Goal: Find specific page/section: Find specific page/section

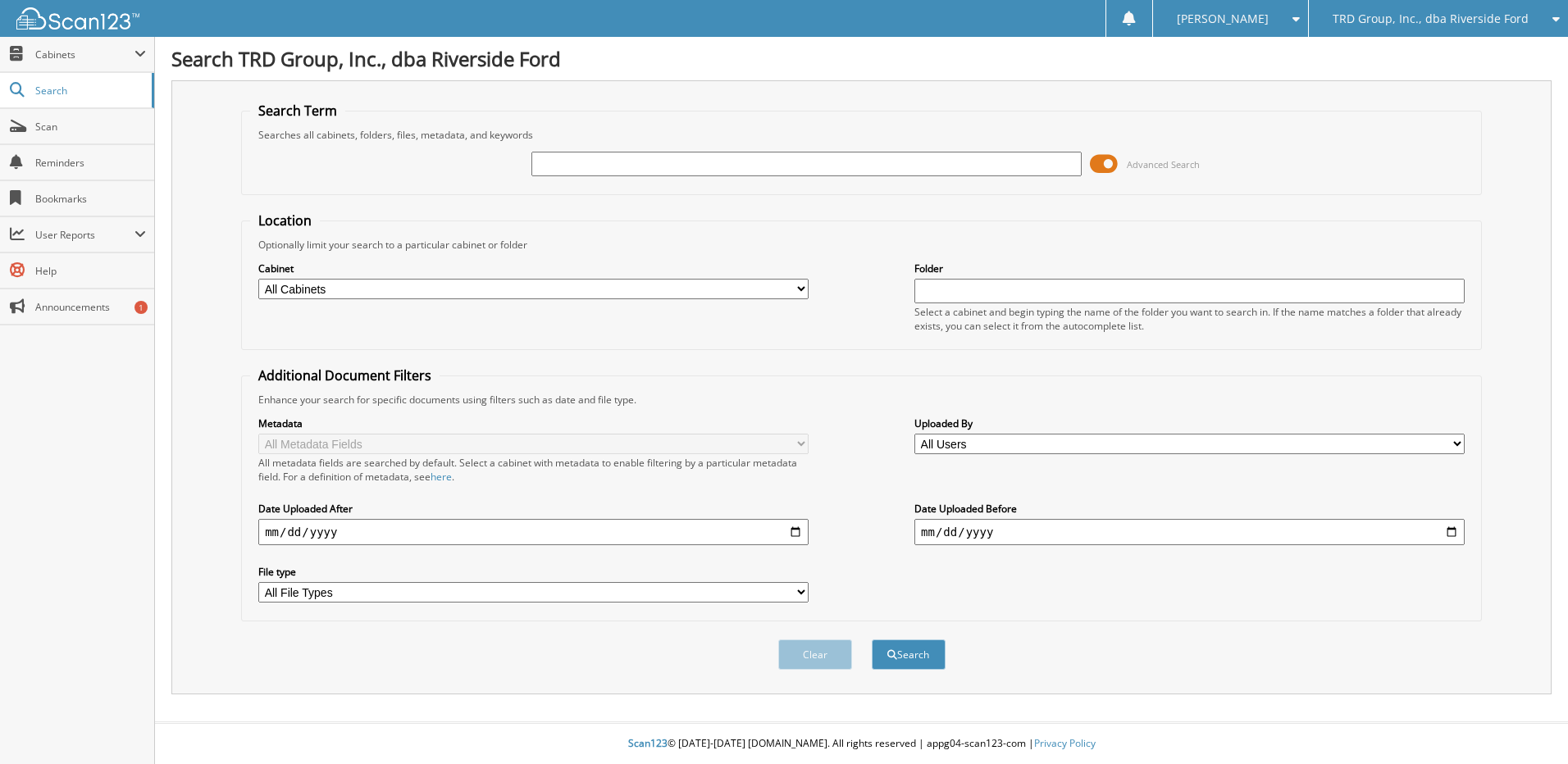
click at [1359, 10] on div "TRD Group, Inc., dba Riverside Ford" at bounding box center [1438, 18] width 243 height 37
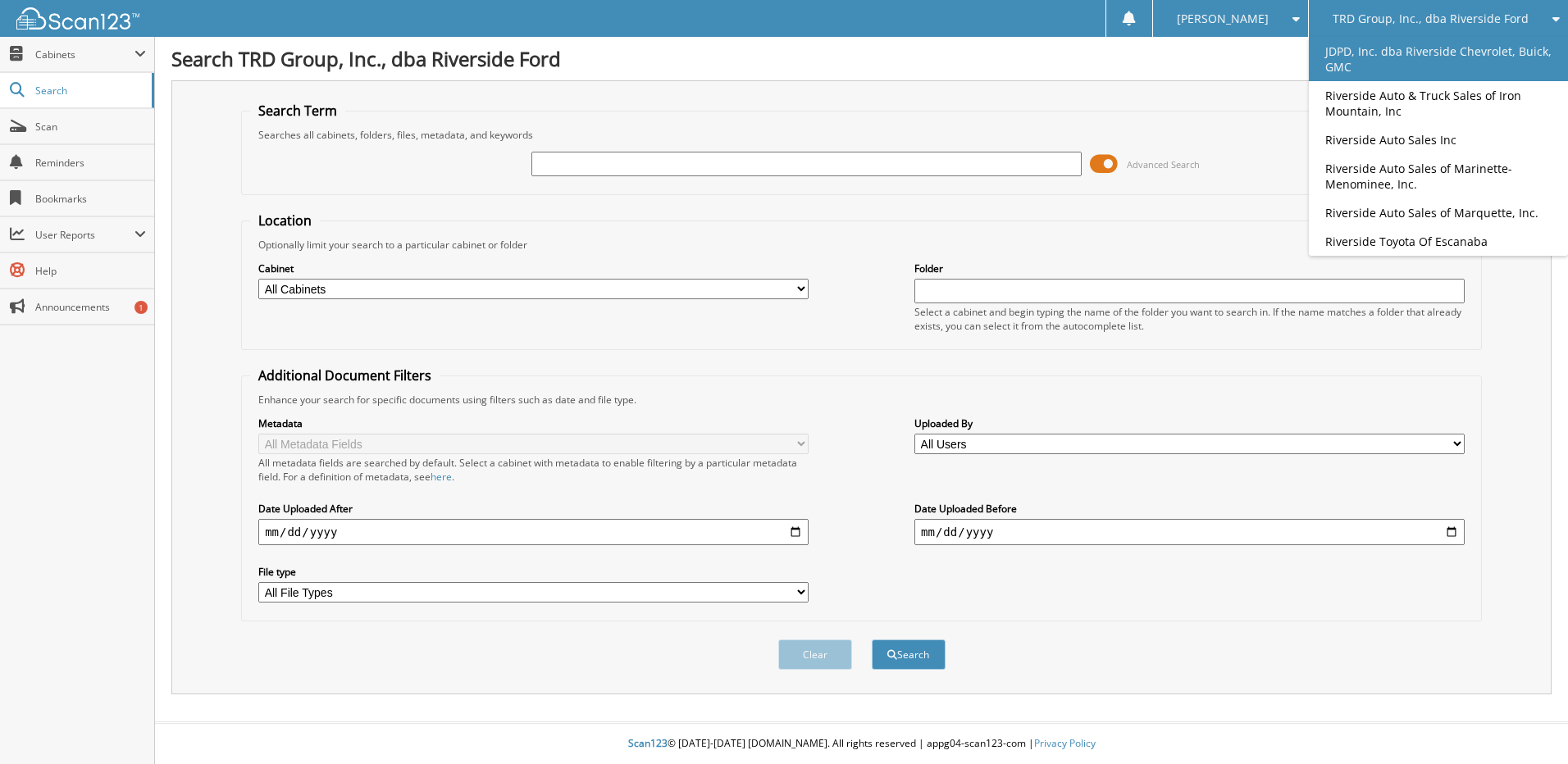
click at [1402, 49] on link "JDPD, Inc. dba Riverside Chevrolet, Buick, GMC" at bounding box center [1437, 59] width 259 height 44
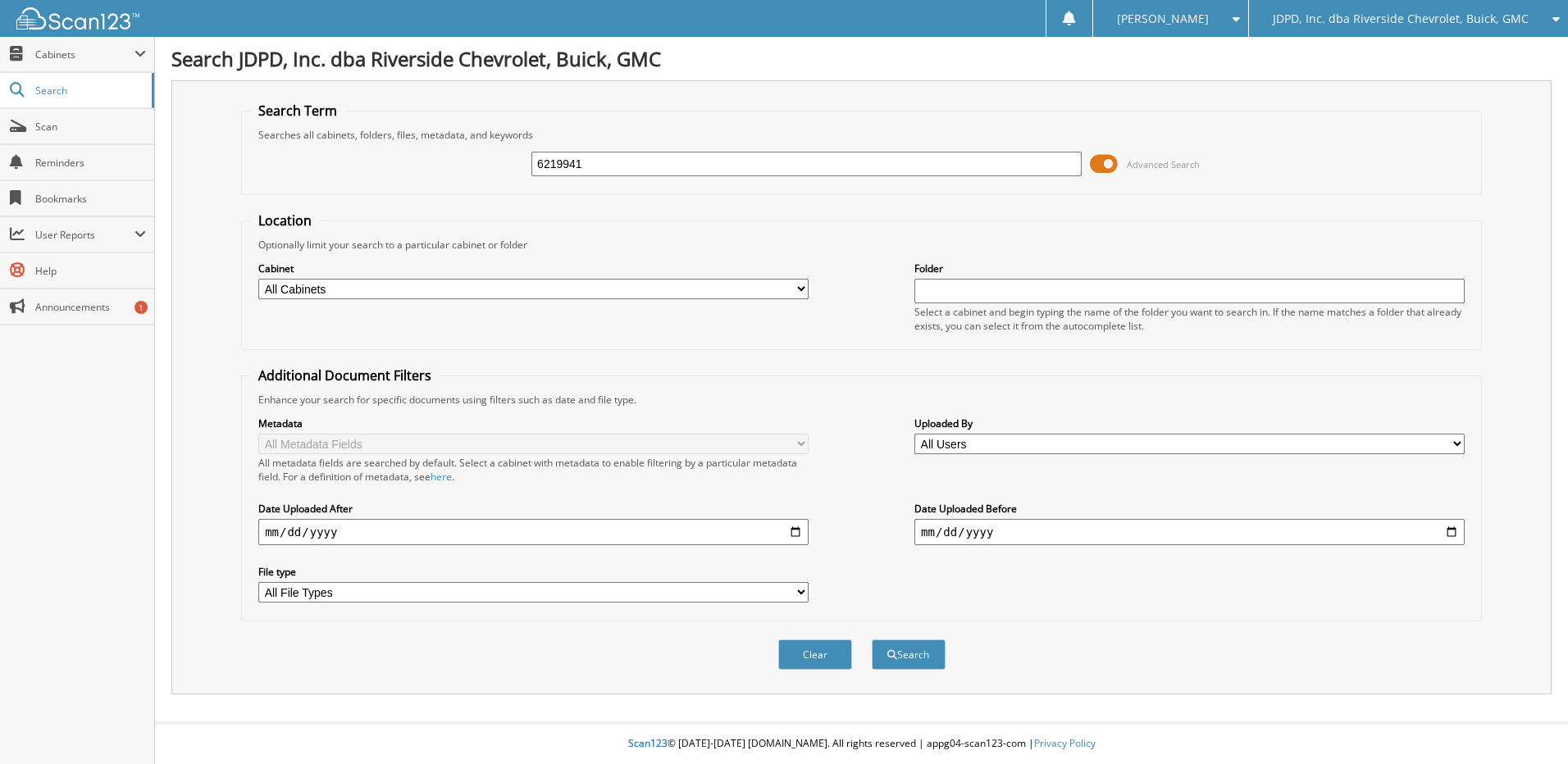
type input "6219941"
click at [871, 640] on button "Search" at bounding box center [908, 655] width 74 height 30
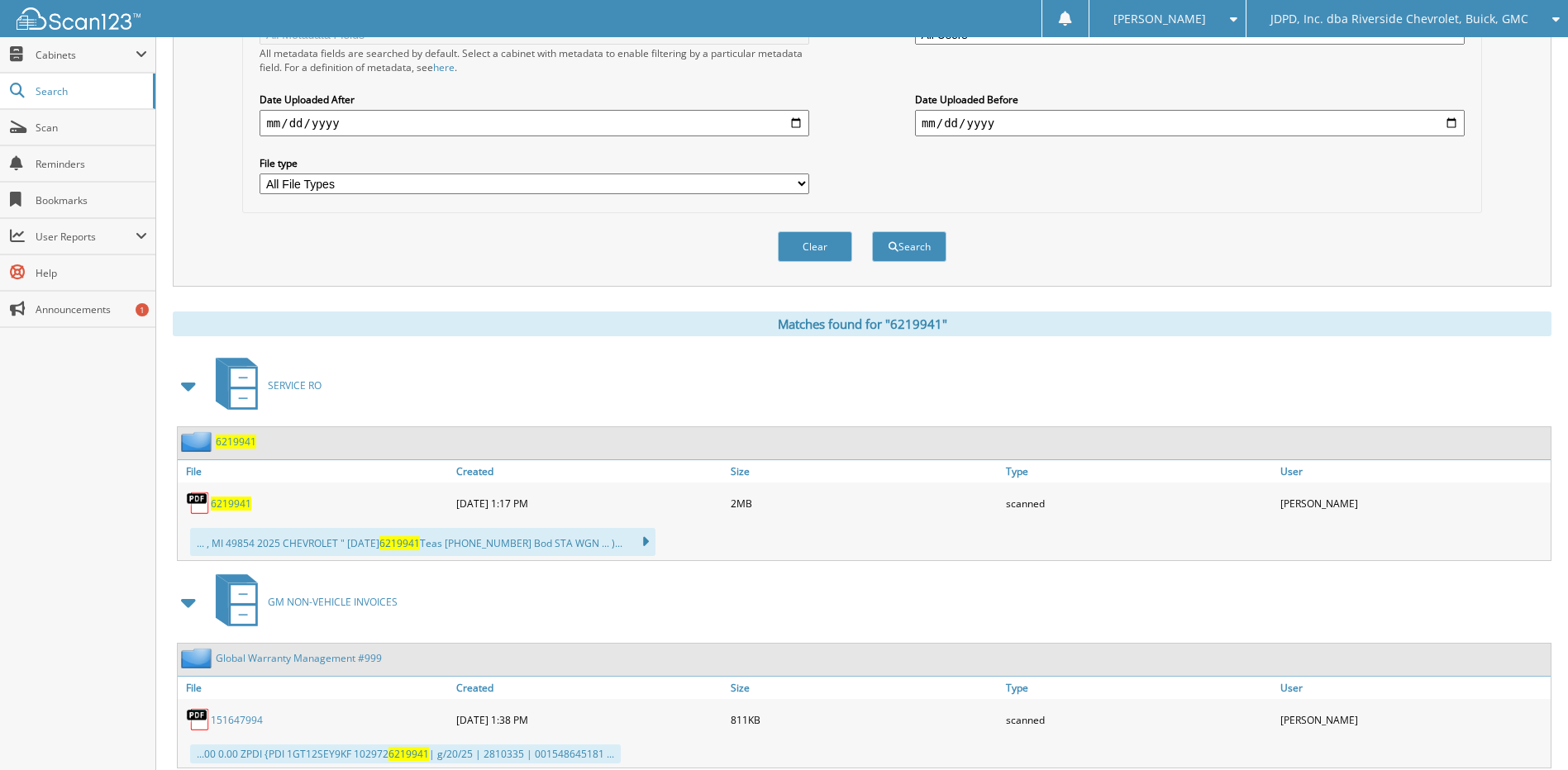
scroll to position [462, 0]
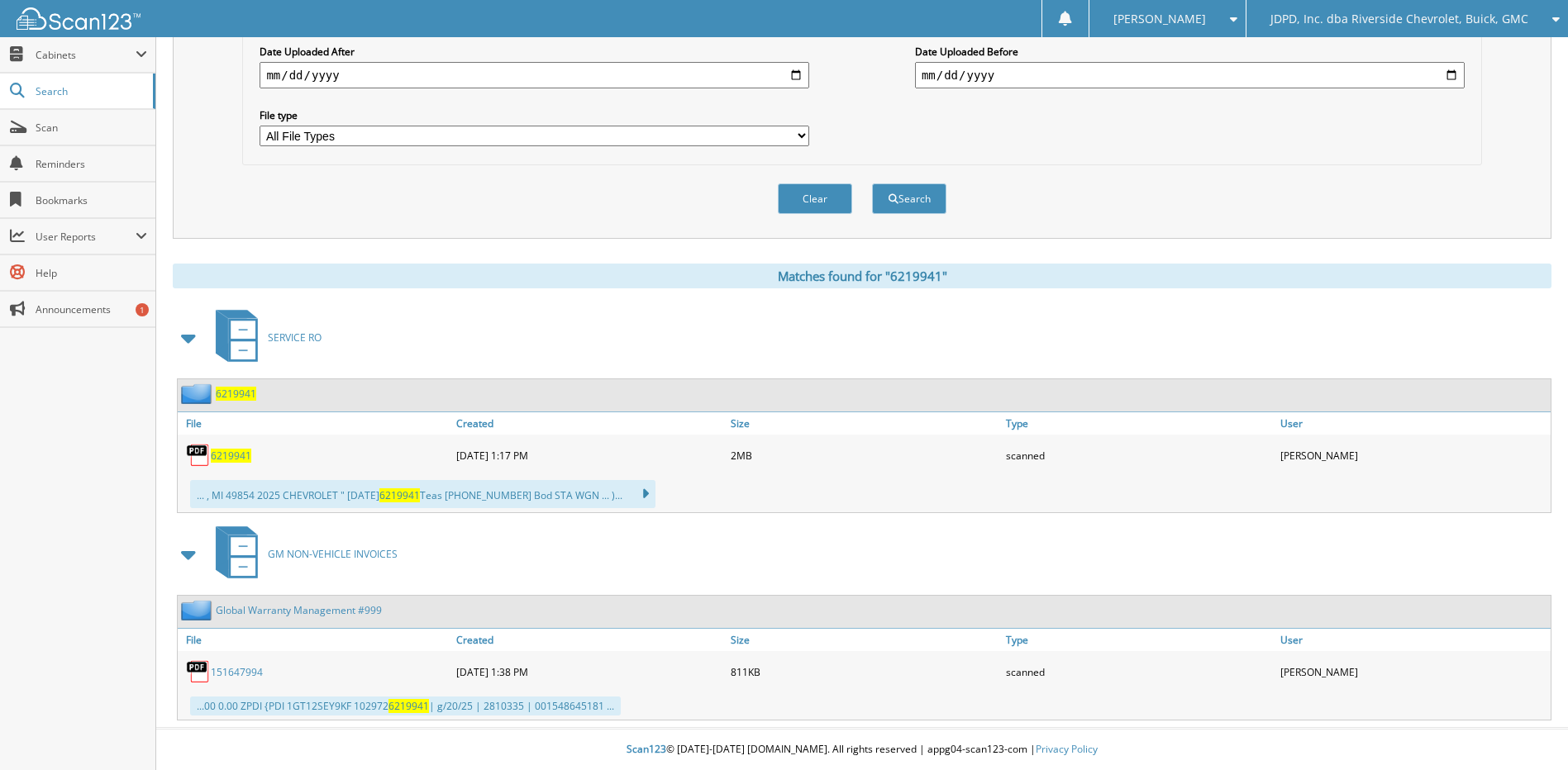
click at [241, 666] on link "151647994" at bounding box center [237, 672] width 52 height 14
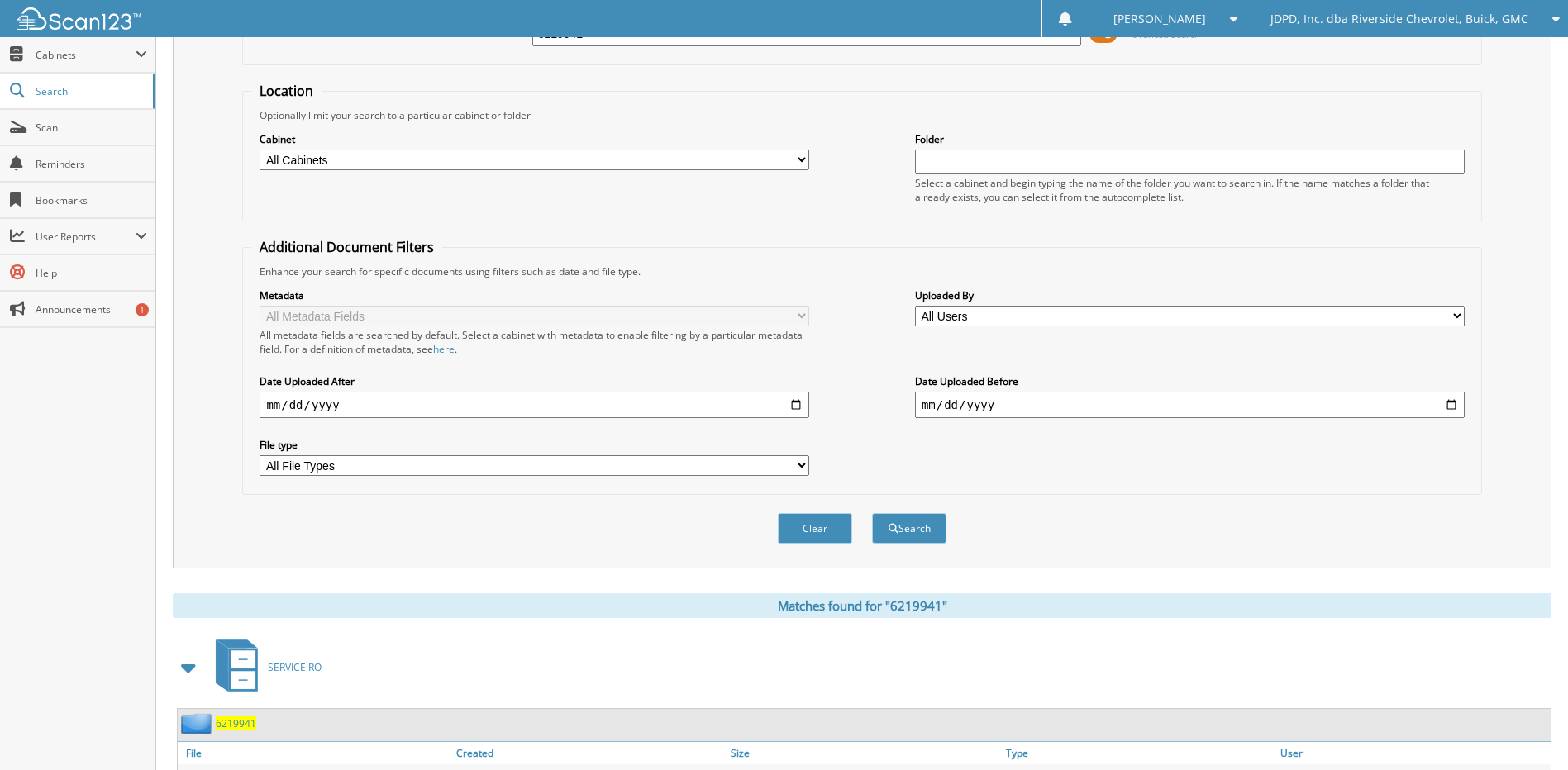
scroll to position [0, 0]
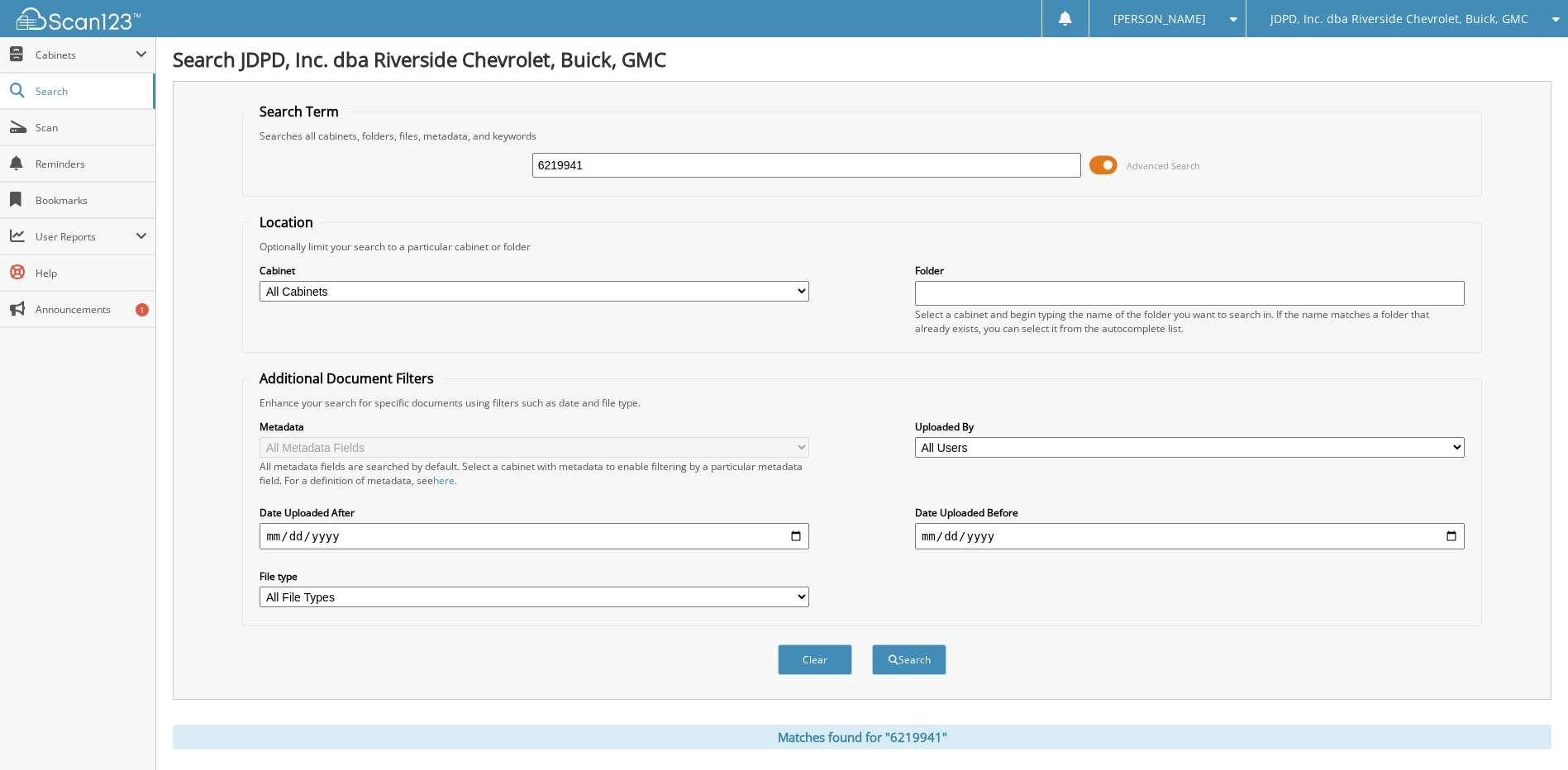
click at [714, 185] on div "6219941 Advanced Search" at bounding box center [862, 166] width 1221 height 45
click at [718, 173] on input "6219941" at bounding box center [807, 166] width 550 height 25
type input "6217481"
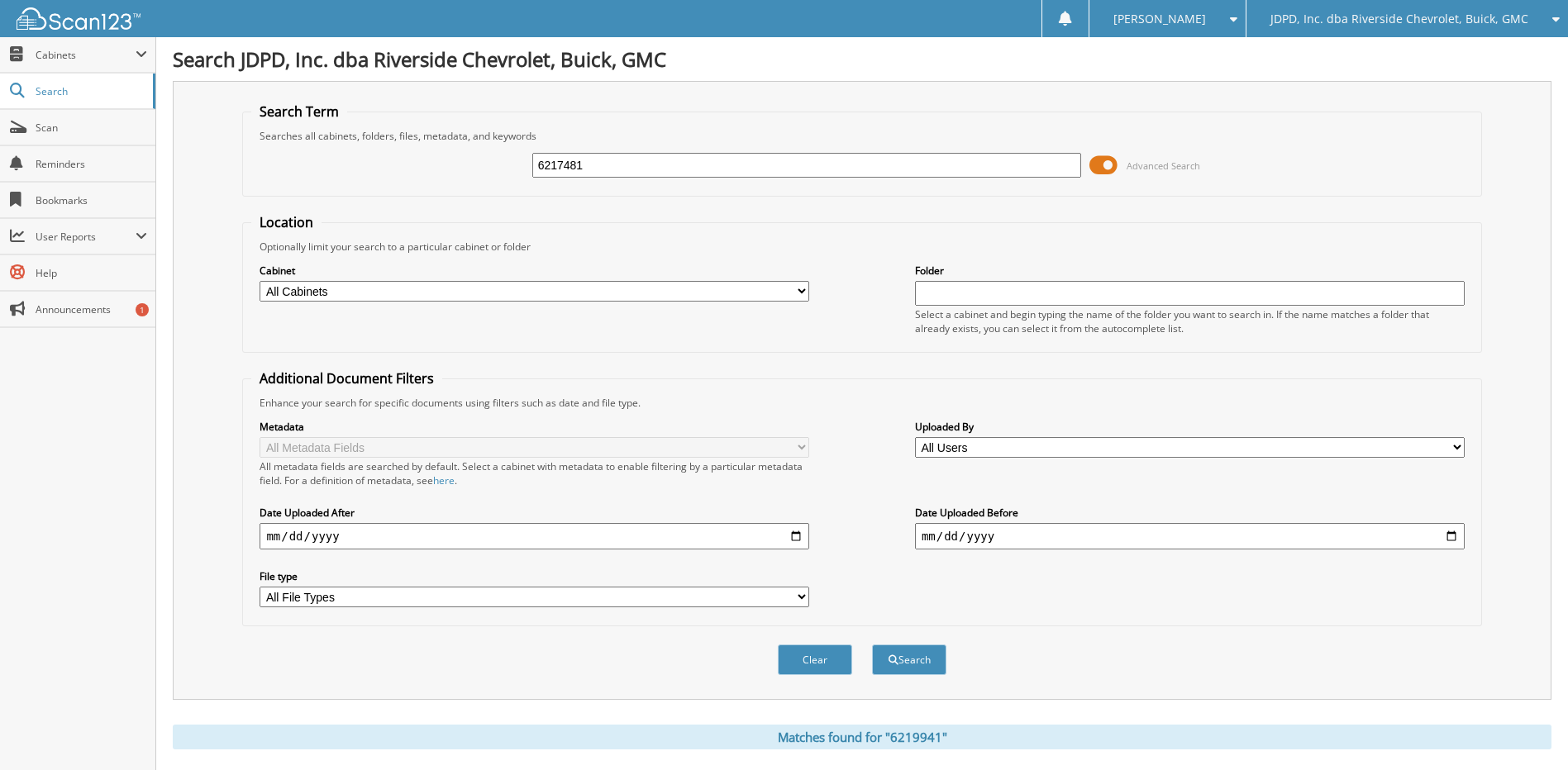
click at [872, 645] on button "Search" at bounding box center [909, 660] width 75 height 31
click at [708, 174] on input "6217481" at bounding box center [807, 166] width 550 height 25
drag, startPoint x: 708, startPoint y: 174, endPoint x: 637, endPoint y: 31, distance: 159.7
click at [708, 174] on input "6217481" at bounding box center [807, 166] width 550 height 25
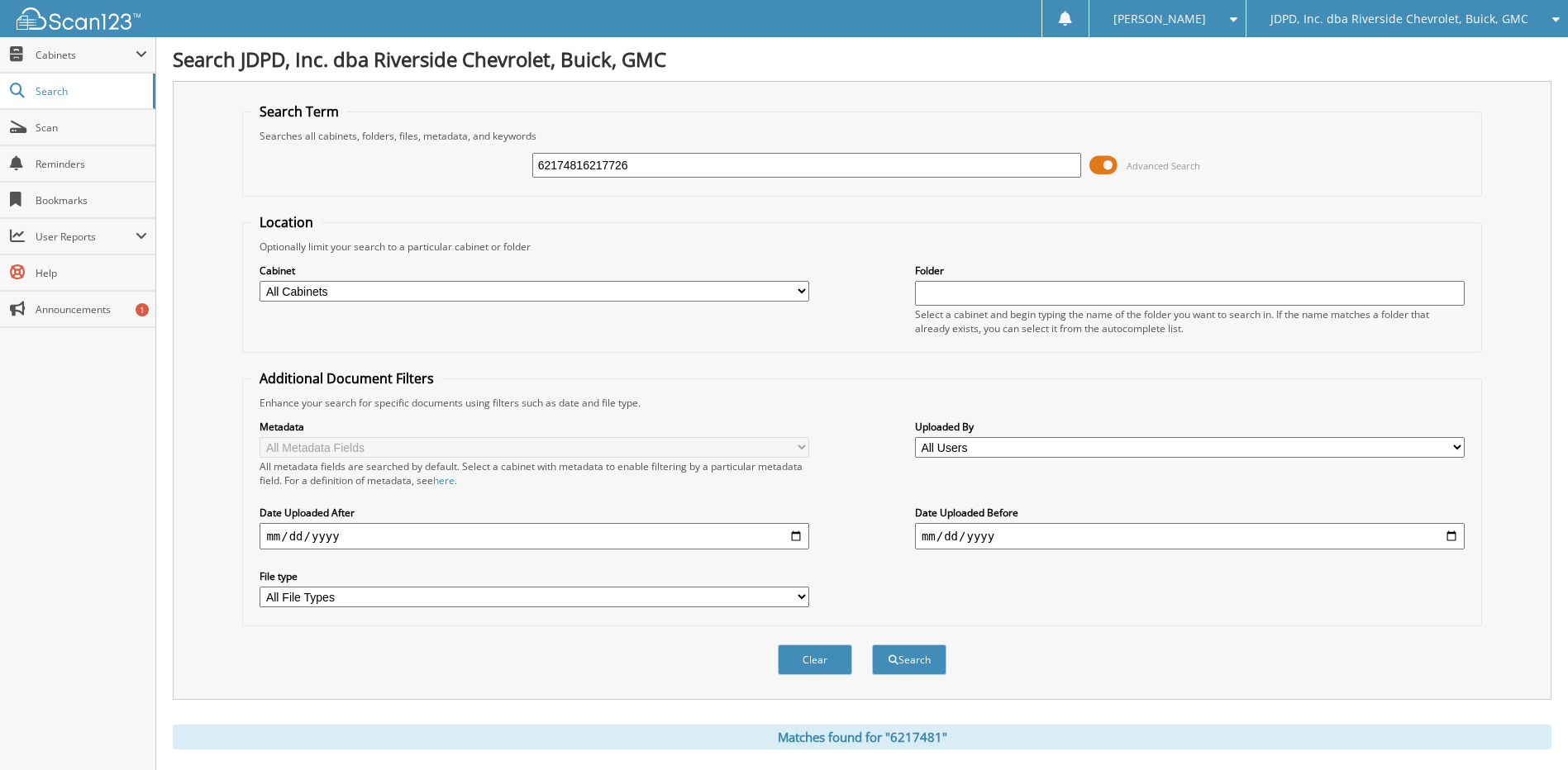
type input "62174816217726"
click at [872, 645] on button "Search" at bounding box center [909, 660] width 75 height 31
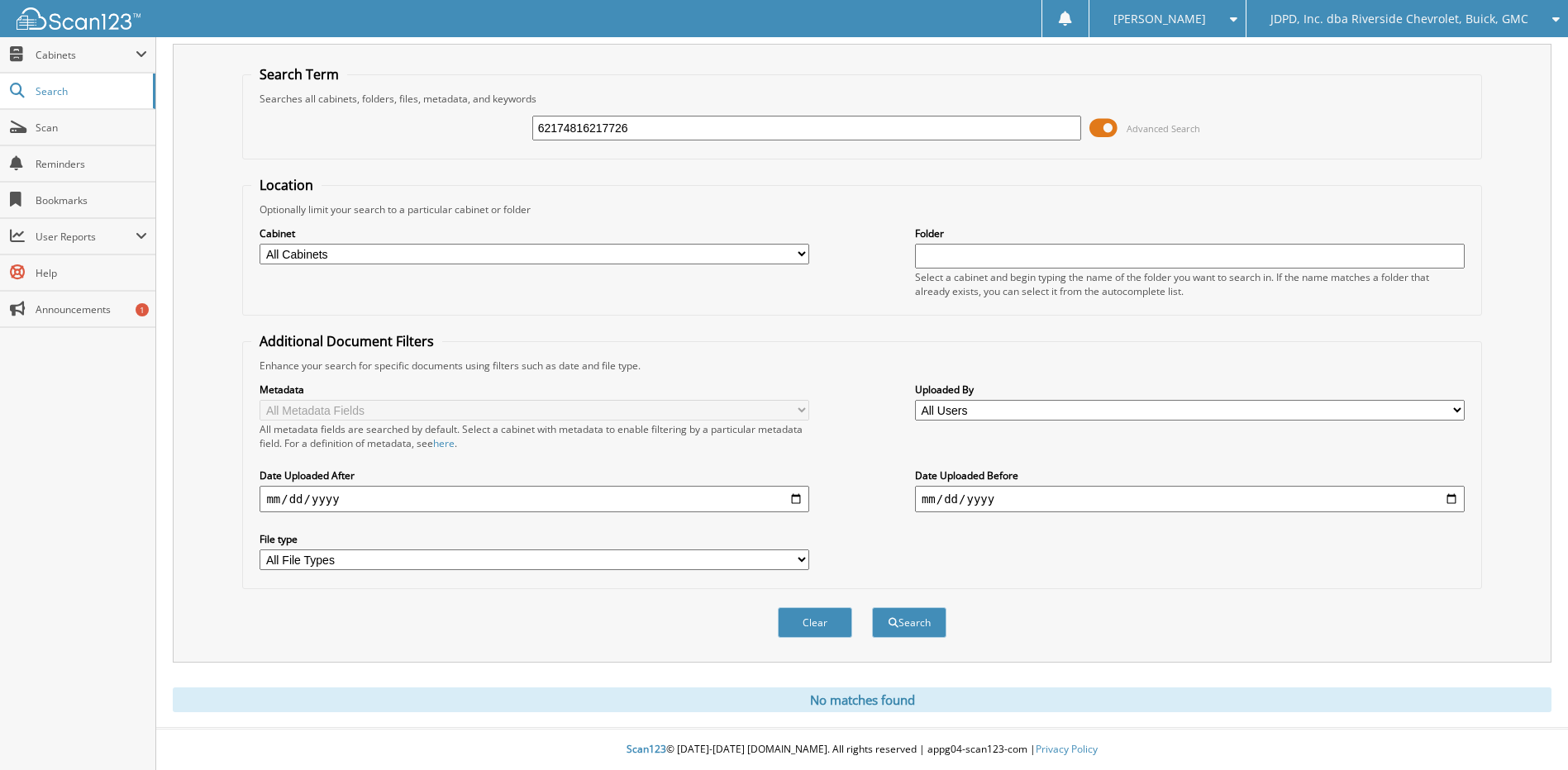
click at [699, 124] on input "62174816217726" at bounding box center [807, 128] width 550 height 25
type input "6218268"
click at [872, 608] on button "Search" at bounding box center [909, 623] width 75 height 31
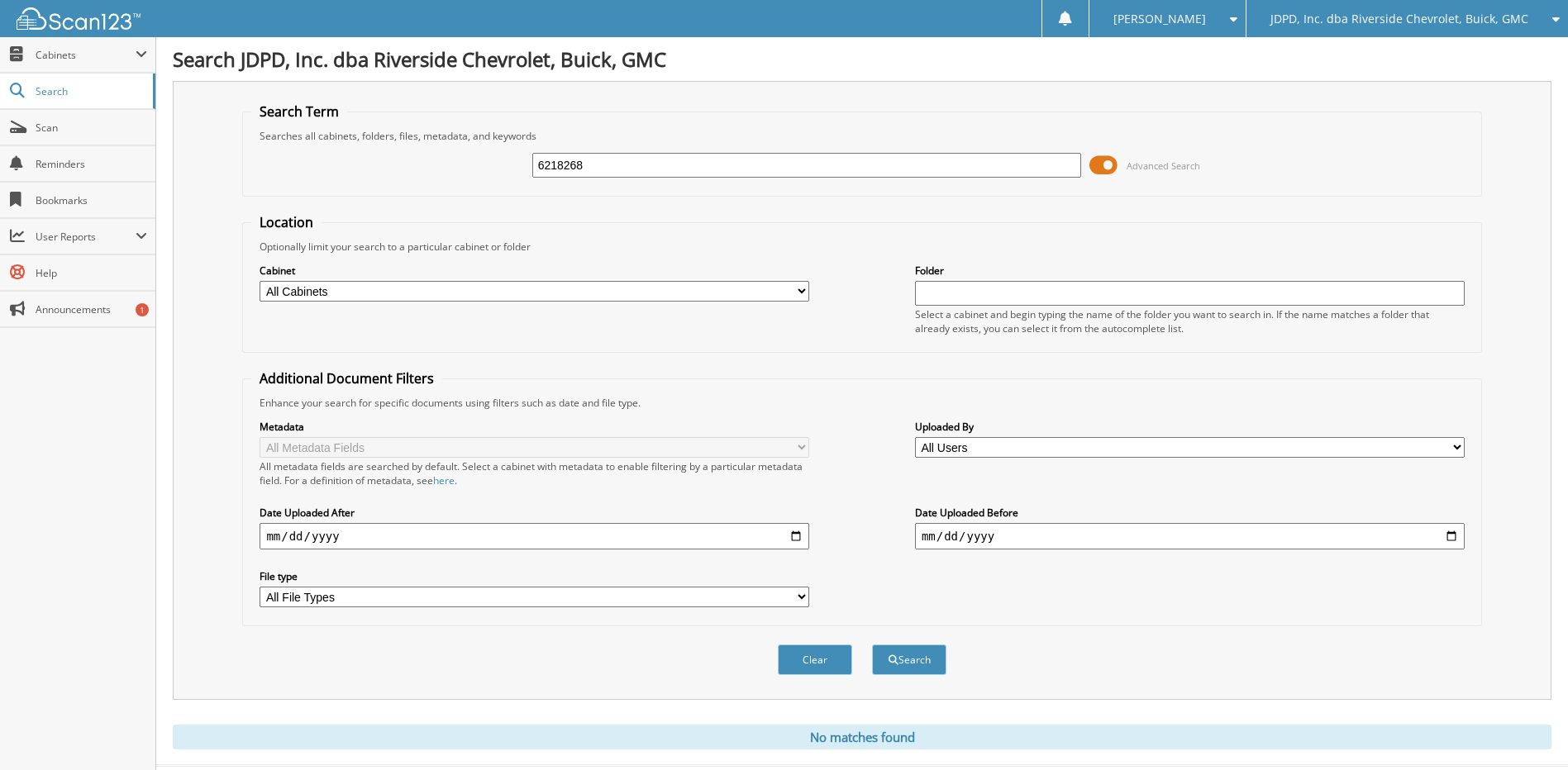
click at [637, 182] on div "6218268 Advanced Search" at bounding box center [862, 166] width 1221 height 45
click at [628, 172] on input "6218268" at bounding box center [807, 166] width 550 height 25
click at [872, 645] on button "Search" at bounding box center [909, 660] width 75 height 31
click at [612, 171] on input "6218268" at bounding box center [807, 166] width 550 height 25
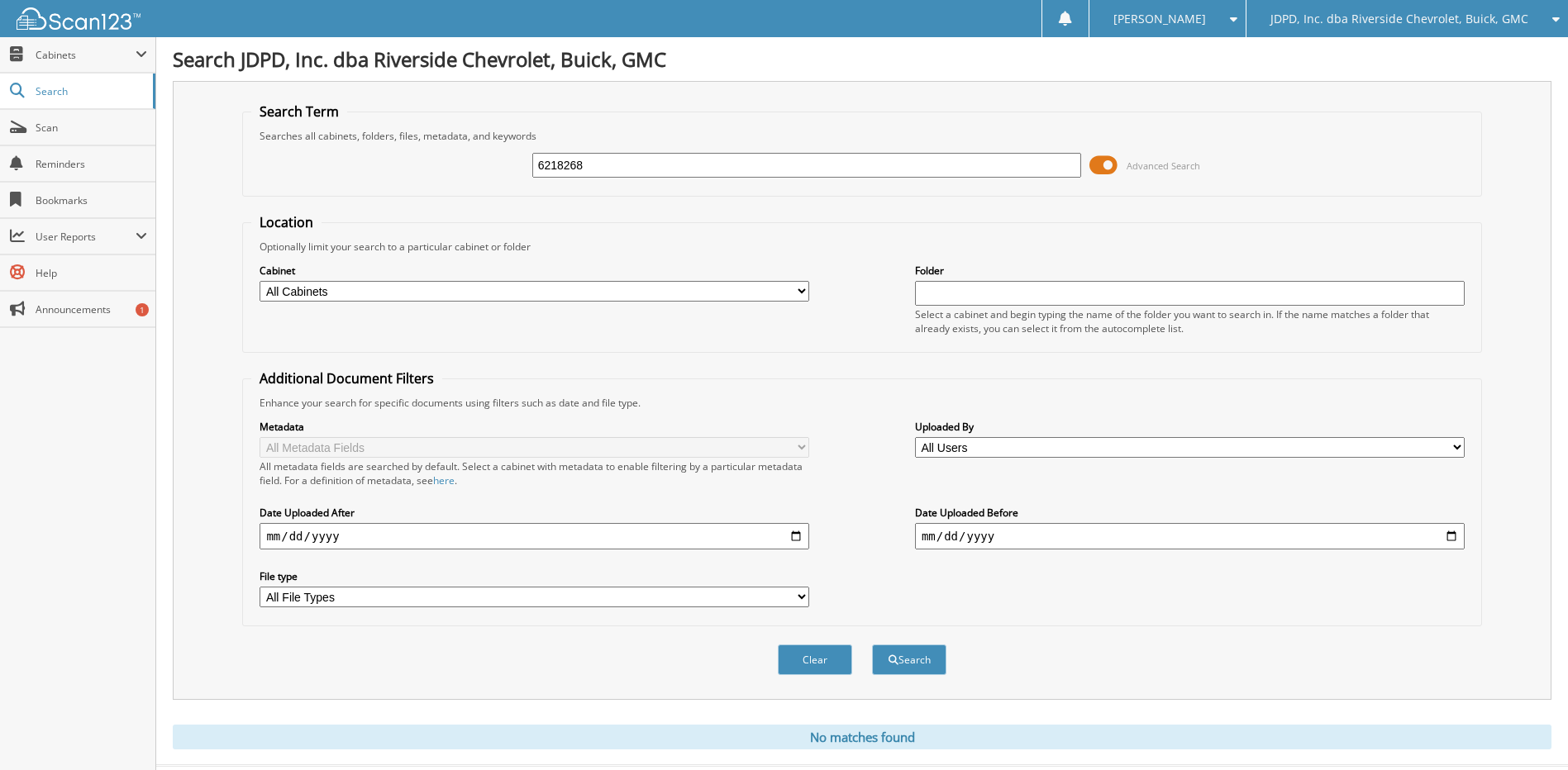
click at [612, 171] on input "6218268" at bounding box center [807, 166] width 550 height 25
type input "6218546"
click at [872, 645] on button "Search" at bounding box center [909, 660] width 75 height 31
click at [598, 164] on input "6218546" at bounding box center [807, 166] width 550 height 25
type input "6218549"
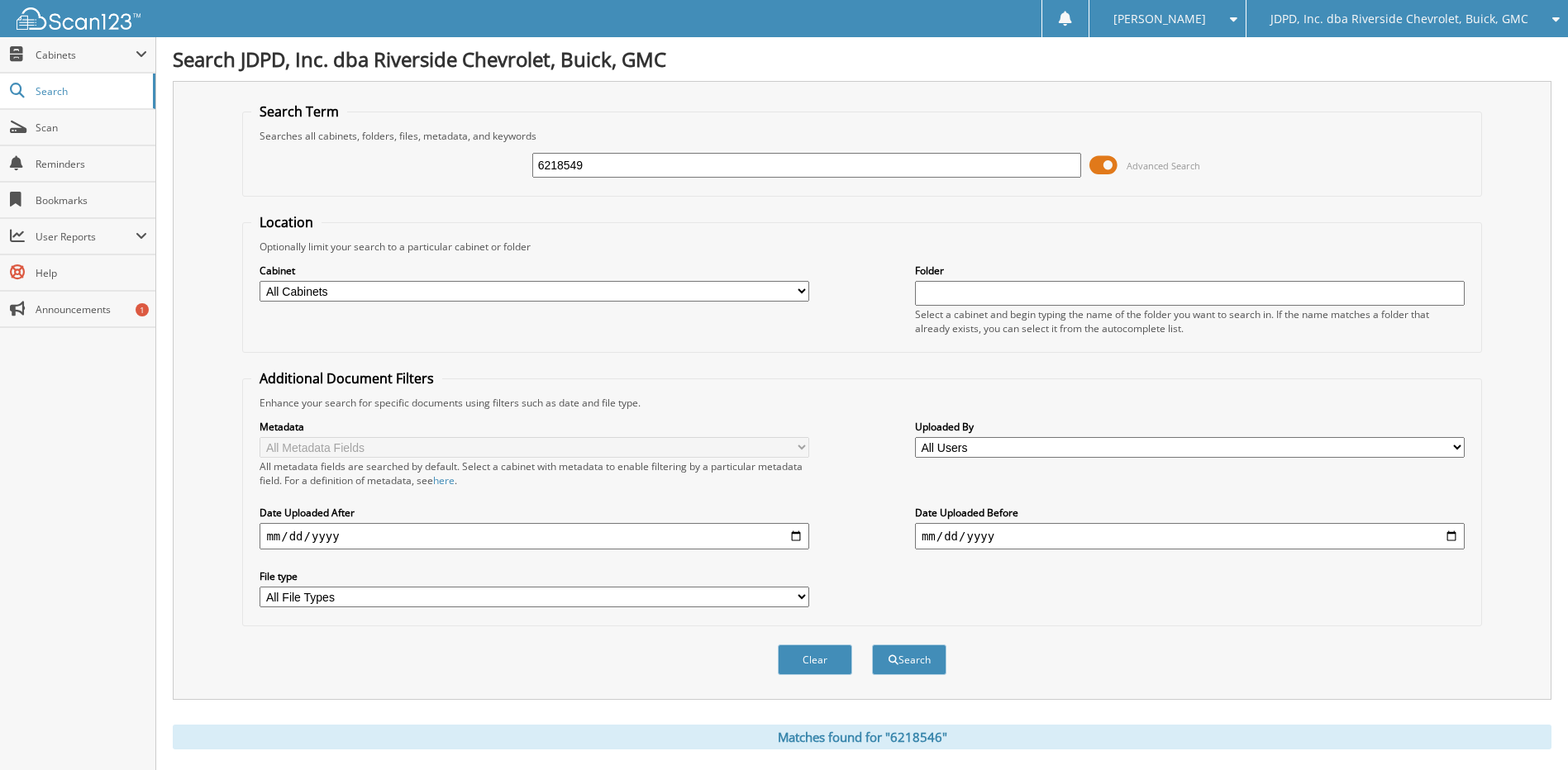
click at [872, 645] on button "Search" at bounding box center [909, 660] width 75 height 31
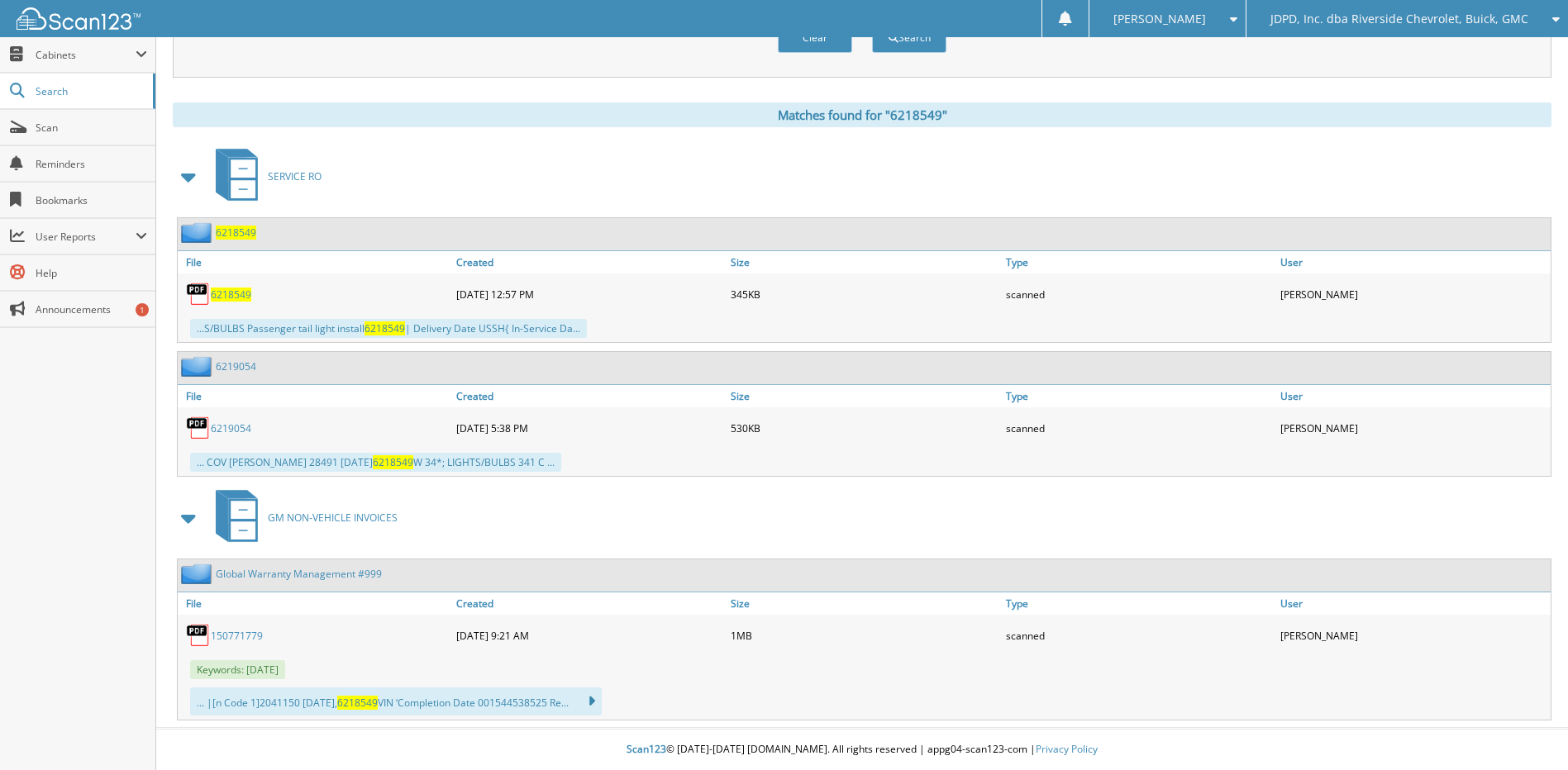
click at [226, 633] on link "150771779" at bounding box center [237, 636] width 52 height 14
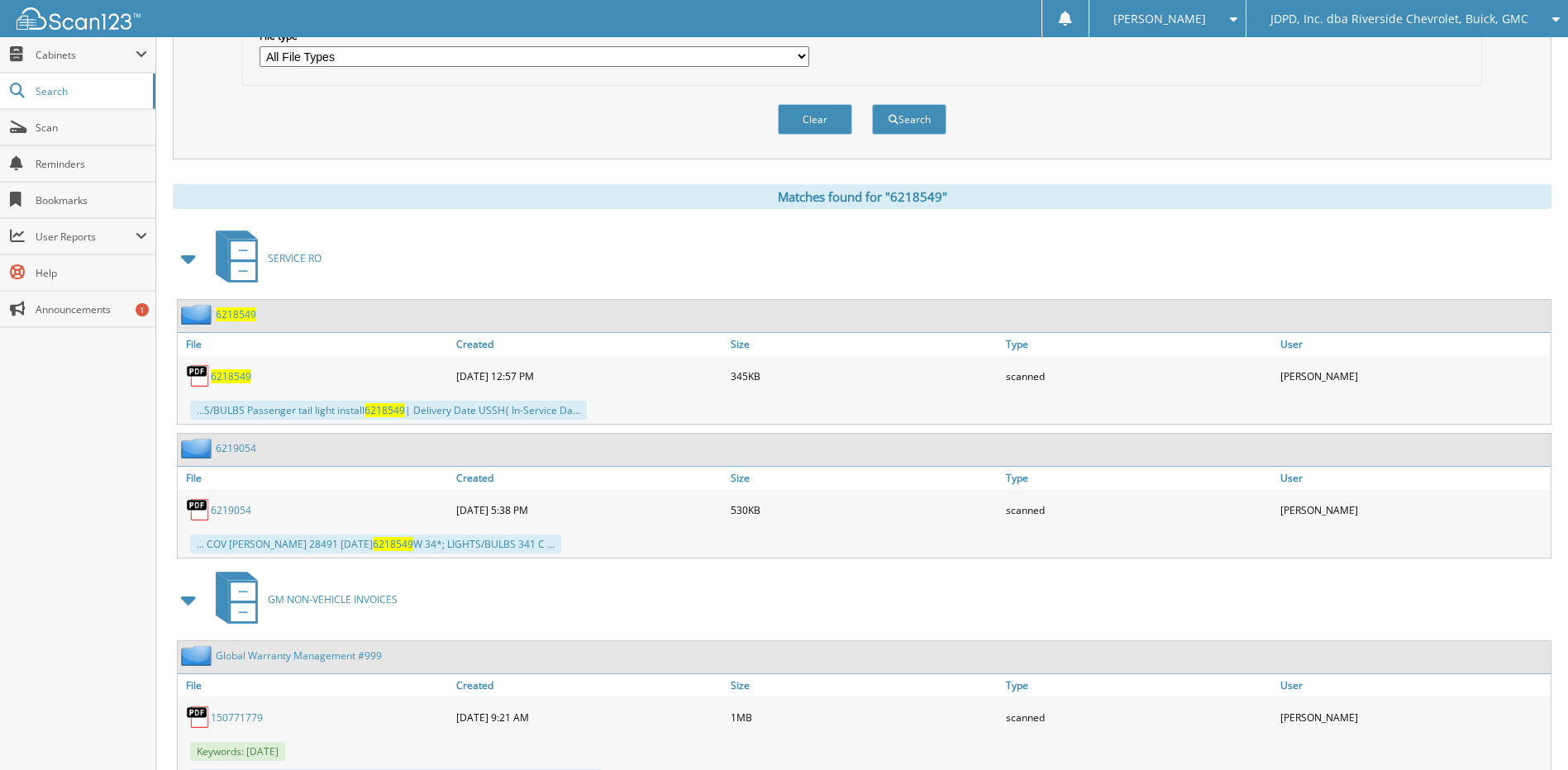
click at [233, 308] on span "6218549" at bounding box center [236, 314] width 41 height 14
